Goal: Transaction & Acquisition: Subscribe to service/newsletter

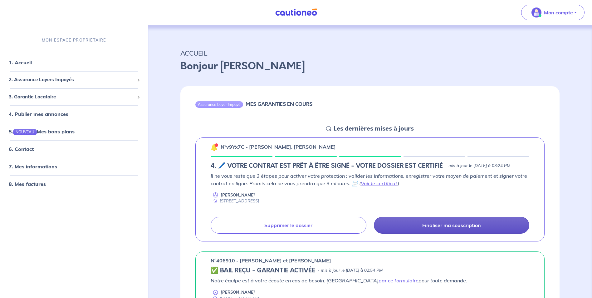
click at [468, 223] on p "Finaliser ma souscription" at bounding box center [451, 225] width 59 height 6
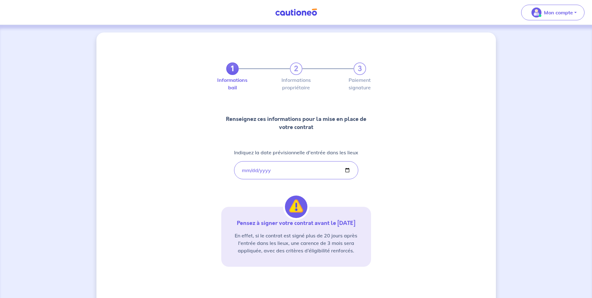
scroll to position [44, 0]
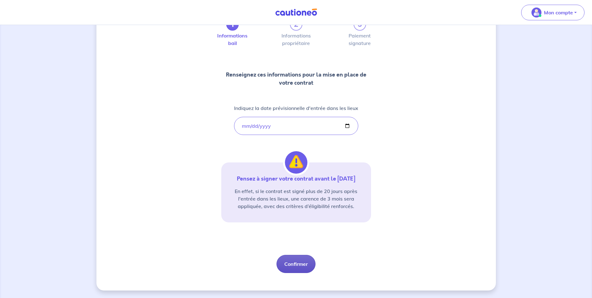
click at [302, 264] on button "Confirmer" at bounding box center [296, 264] width 39 height 18
select select "FR"
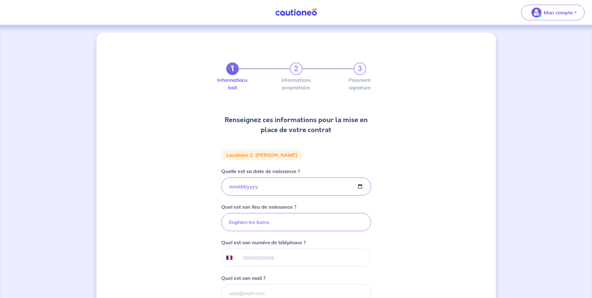
scroll to position [98, 0]
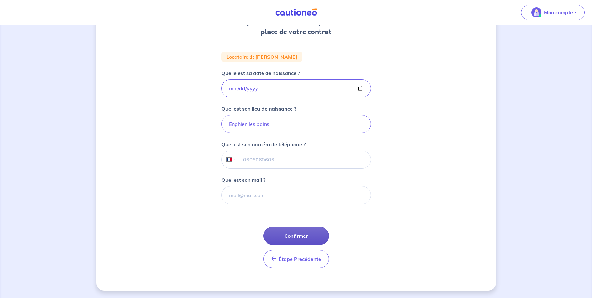
click at [306, 235] on button "Confirmer" at bounding box center [296, 236] width 66 height 18
select select "FR"
click at [306, 237] on button "Confirmer" at bounding box center [296, 236] width 66 height 18
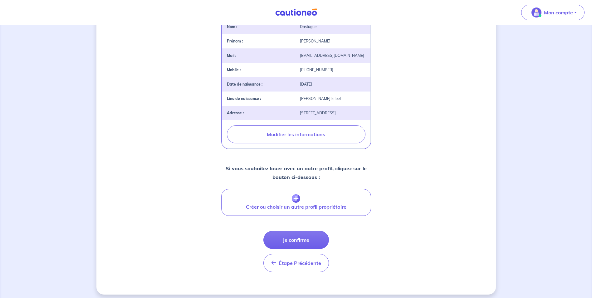
scroll to position [149, 0]
click at [297, 243] on button "Je confirme" at bounding box center [296, 239] width 66 height 18
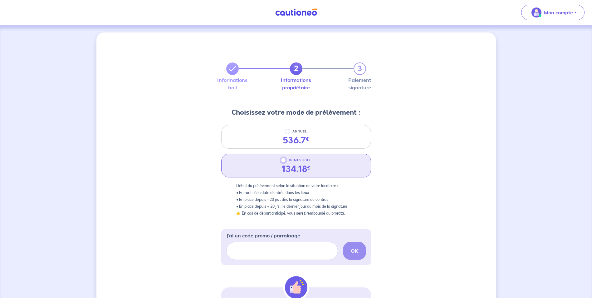
click at [283, 161] on input "TRIMESTRIEL" at bounding box center [283, 160] width 5 height 5
radio input "true"
click at [274, 243] on input "J’ai un code promo / parrainage" at bounding box center [282, 251] width 112 height 18
click at [274, 244] on input "J’ai un code promo / parrainage" at bounding box center [282, 251] width 112 height 18
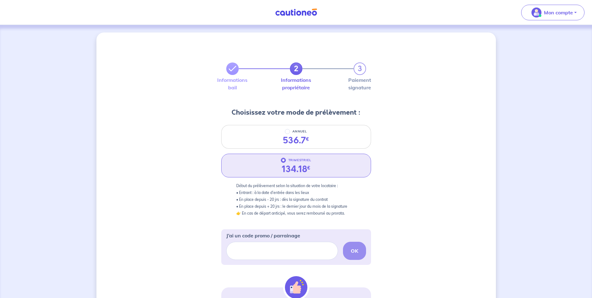
drag, startPoint x: 281, startPoint y: 250, endPoint x: 464, endPoint y: 92, distance: 241.3
click at [464, 92] on div "2 3 Informations bail Informations propriétaire Paiement signature Choisissez v…" at bounding box center [296, 235] width 400 height 406
click at [265, 249] on input "J’ai un code promo / parrainage" at bounding box center [282, 251] width 112 height 18
type input "GLI-32-CA"
click at [354, 249] on strong "OK" at bounding box center [354, 251] width 7 height 6
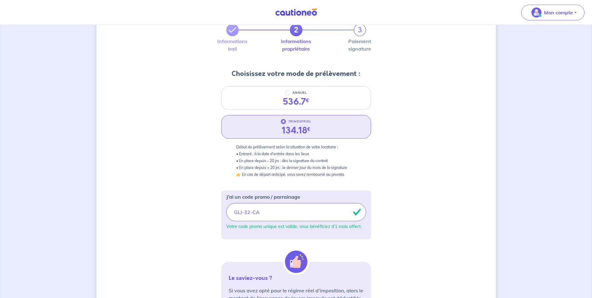
scroll to position [161, 0]
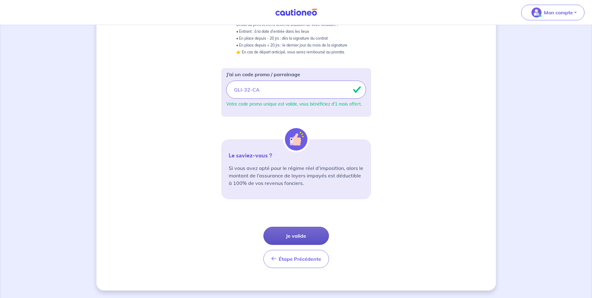
click at [305, 232] on button "Je valide" at bounding box center [296, 236] width 66 height 18
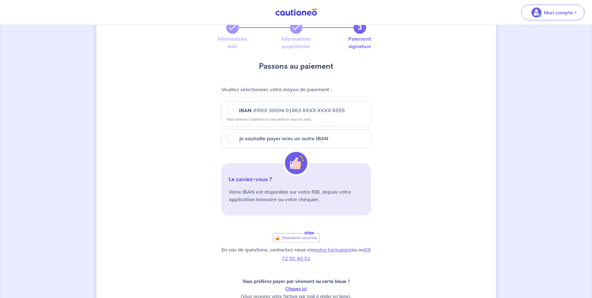
scroll to position [42, 0]
click at [229, 113] on input "IBAN : FRXX [FINANCIAL_ID] XXXX XXXX 6555" at bounding box center [230, 109] width 7 height 7
radio input "true"
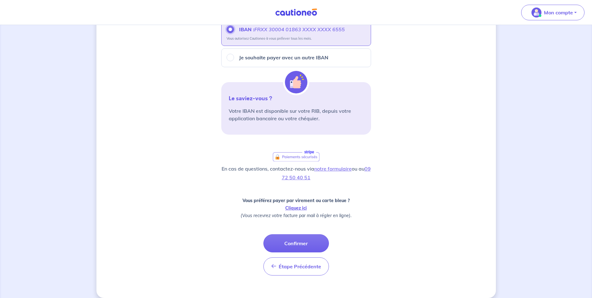
scroll to position [130, 0]
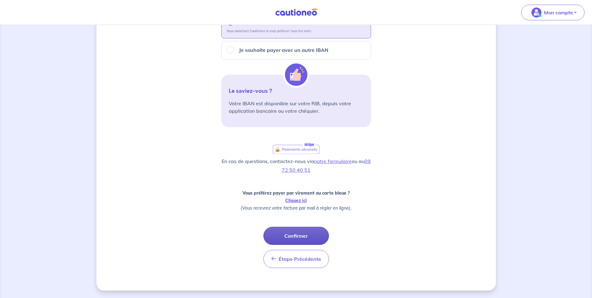
click at [304, 237] on button "Confirmer" at bounding box center [296, 236] width 66 height 18
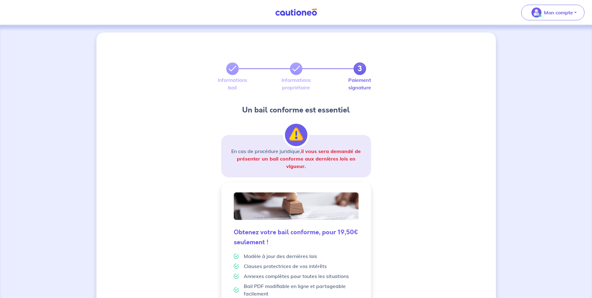
scroll to position [96, 0]
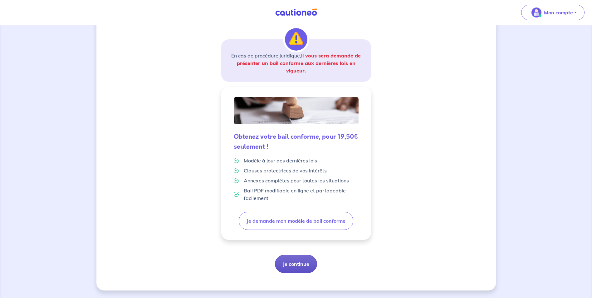
click at [310, 260] on button "Je continue" at bounding box center [296, 264] width 42 height 18
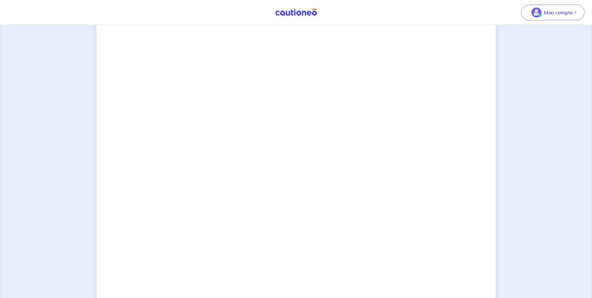
scroll to position [418, 0]
